Goal: Information Seeking & Learning: Find specific fact

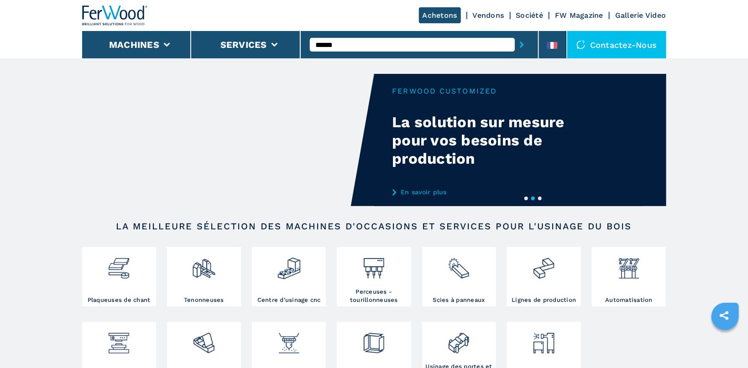
type input "******"
click at [523, 43] on icon "submit-button" at bounding box center [522, 45] width 4 height 6
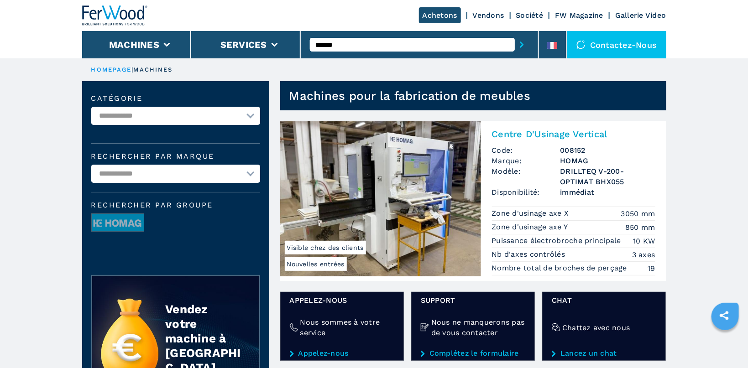
click at [413, 180] on img at bounding box center [380, 198] width 201 height 155
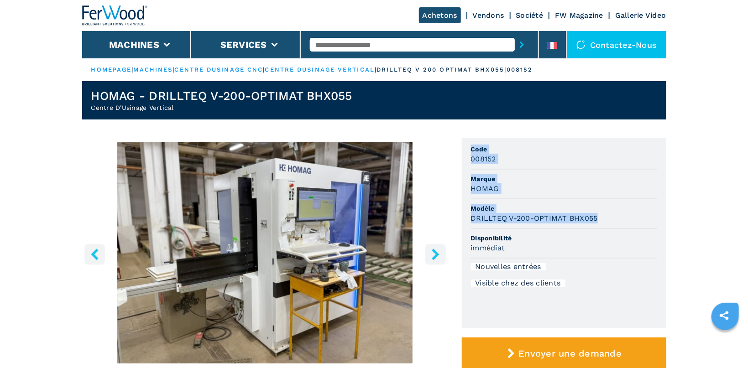
drag, startPoint x: 471, startPoint y: 147, endPoint x: 670, endPoint y: 222, distance: 212.4
copy ul "Code 008152 Marque HOMAG Modèle DRILLTEQ V-200-OPTIMAT BHX055"
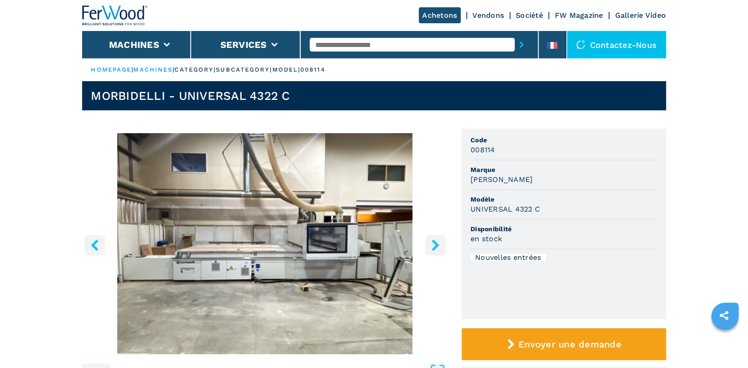
click at [430, 237] on button "right-button" at bounding box center [435, 245] width 21 height 21
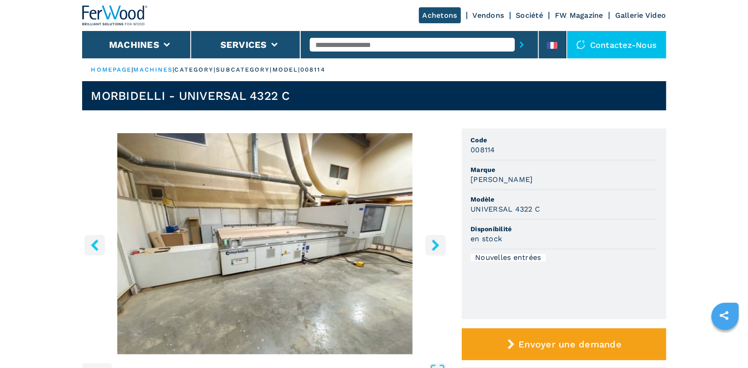
click at [430, 237] on button "right-button" at bounding box center [435, 245] width 21 height 21
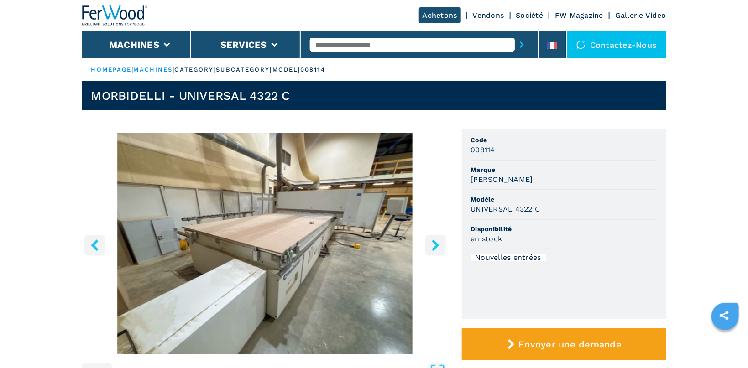
click at [430, 237] on button "right-button" at bounding box center [435, 245] width 21 height 21
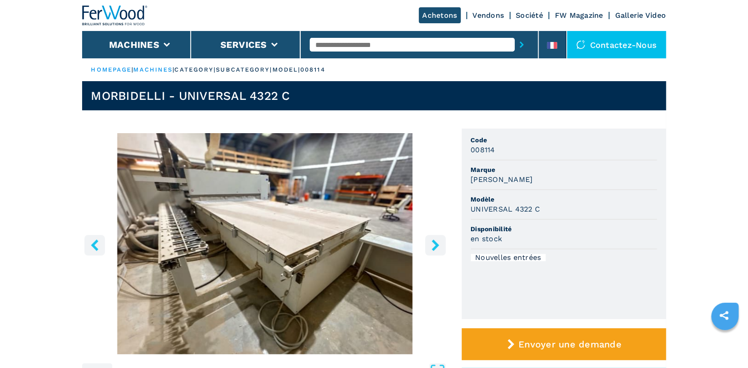
click at [430, 237] on button "right-button" at bounding box center [435, 245] width 21 height 21
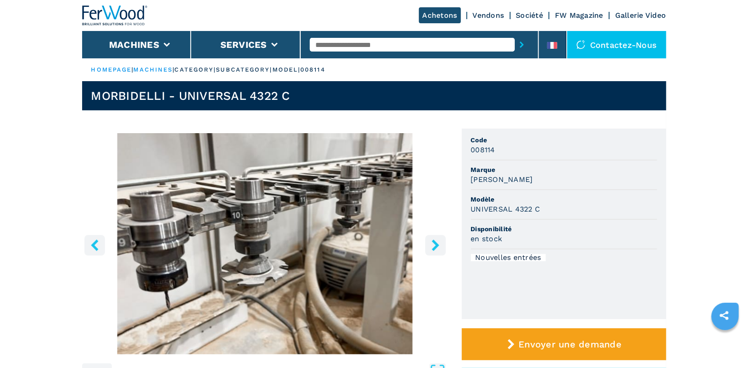
click at [430, 237] on button "right-button" at bounding box center [435, 245] width 21 height 21
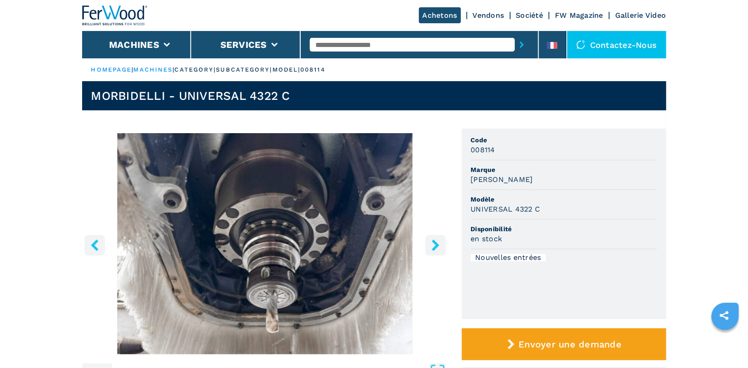
click at [430, 237] on button "right-button" at bounding box center [435, 245] width 21 height 21
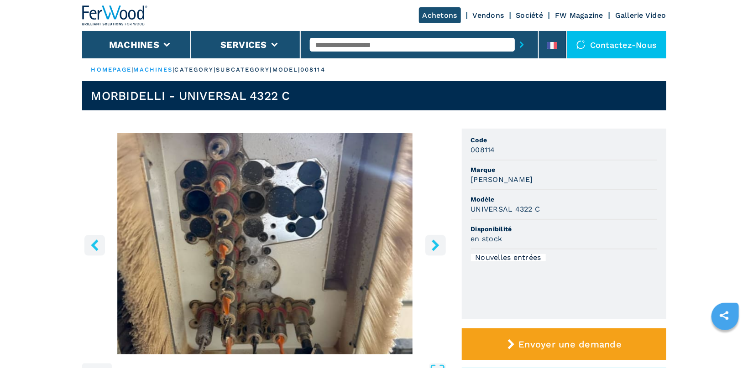
click at [430, 237] on button "right-button" at bounding box center [435, 245] width 21 height 21
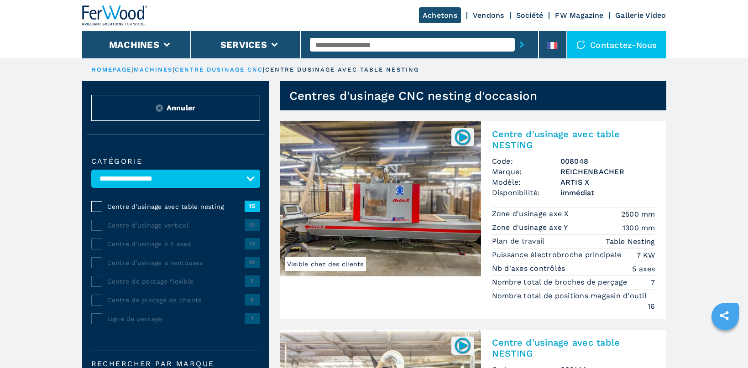
select select "**********"
click at [348, 40] on input "text" at bounding box center [412, 45] width 205 height 14
type input "******"
click at [525, 42] on button "submit-button" at bounding box center [522, 44] width 14 height 21
